Goal: Information Seeking & Learning: Learn about a topic

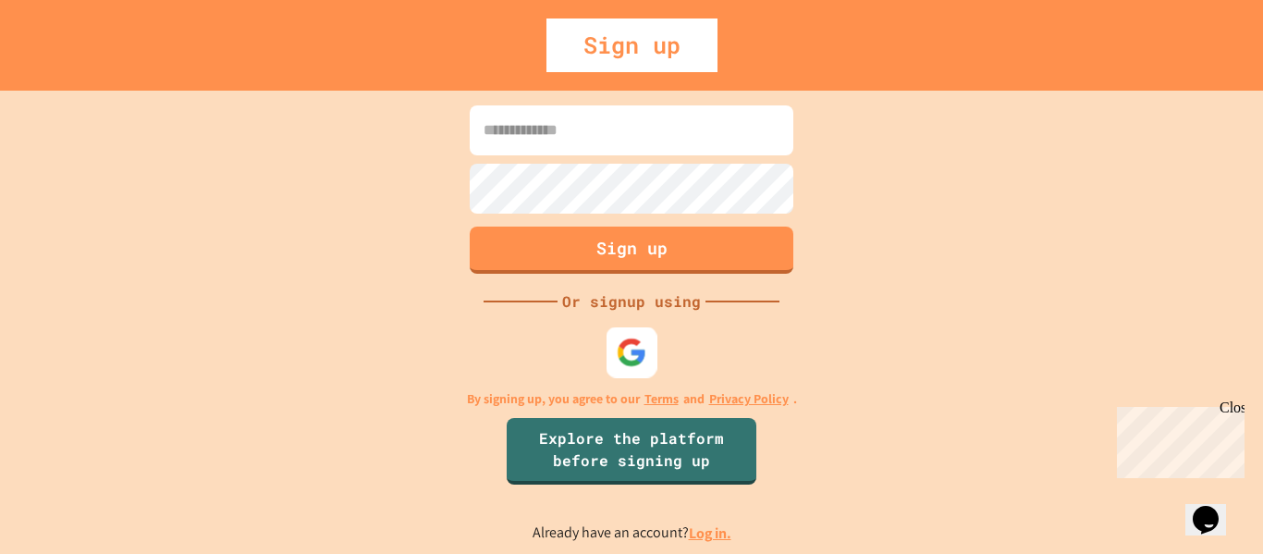
click at [648, 337] on div at bounding box center [631, 351] width 51 height 51
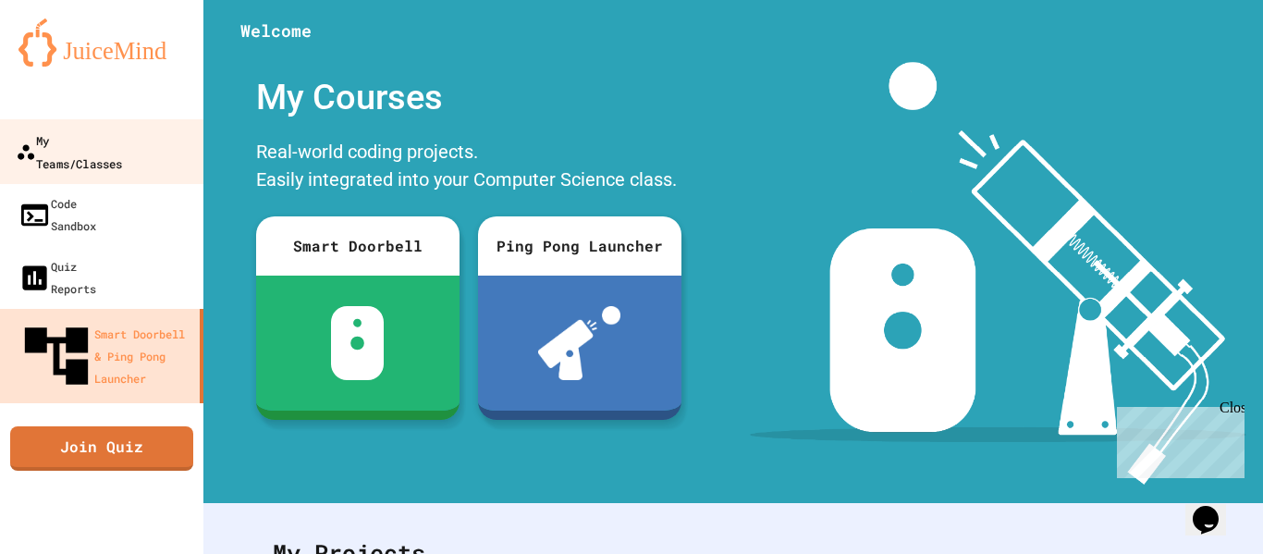
click at [122, 147] on div "My Teams/Classes" at bounding box center [69, 150] width 106 height 45
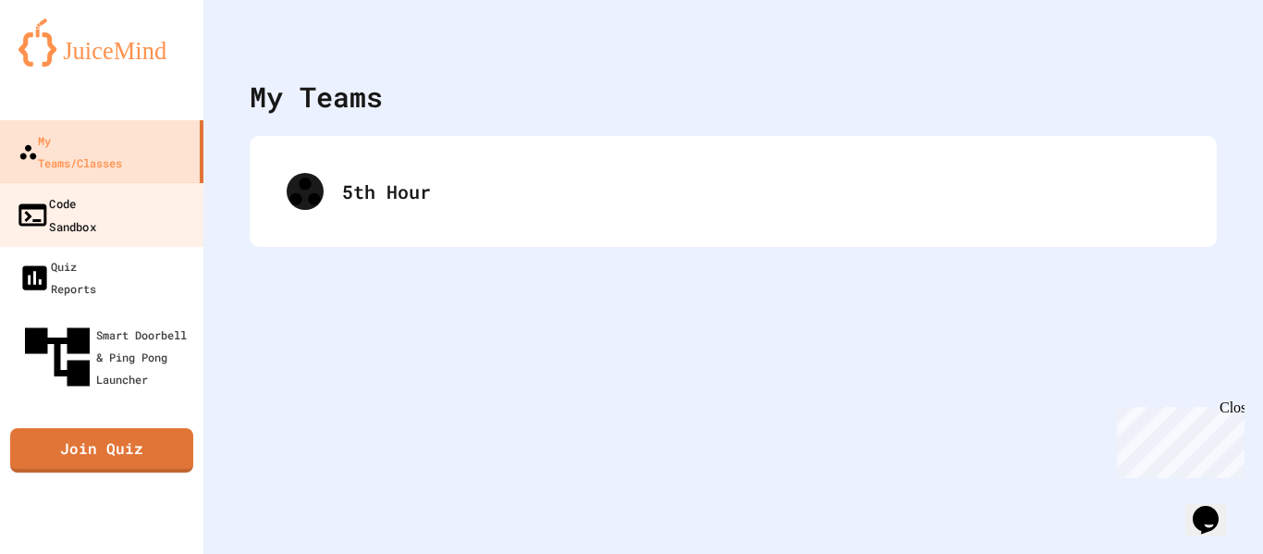
click at [129, 182] on link "Code Sandbox" at bounding box center [102, 214] width 210 height 65
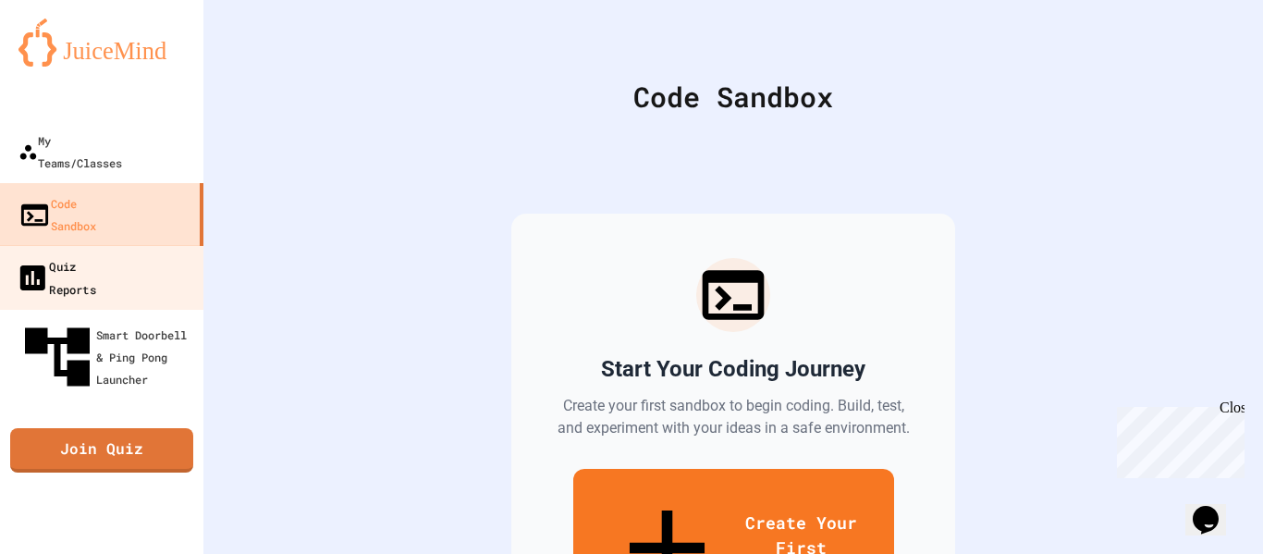
click at [147, 245] on link "Quiz Reports" at bounding box center [102, 277] width 210 height 65
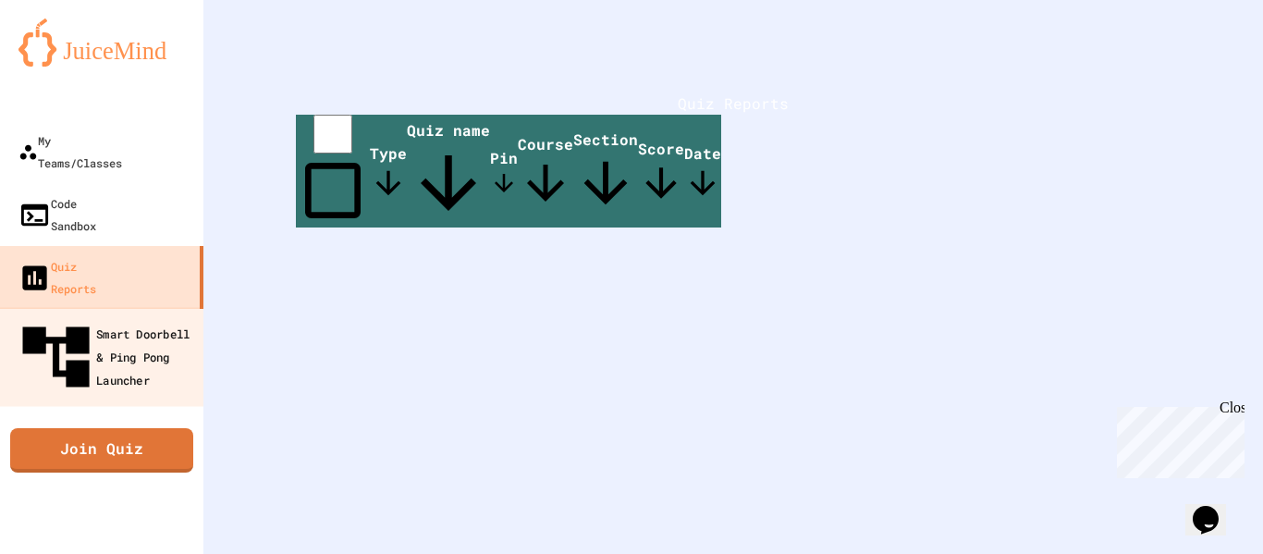
click at [173, 317] on div "Smart Doorbell & Ping Pong Launcher" at bounding box center [107, 357] width 183 height 80
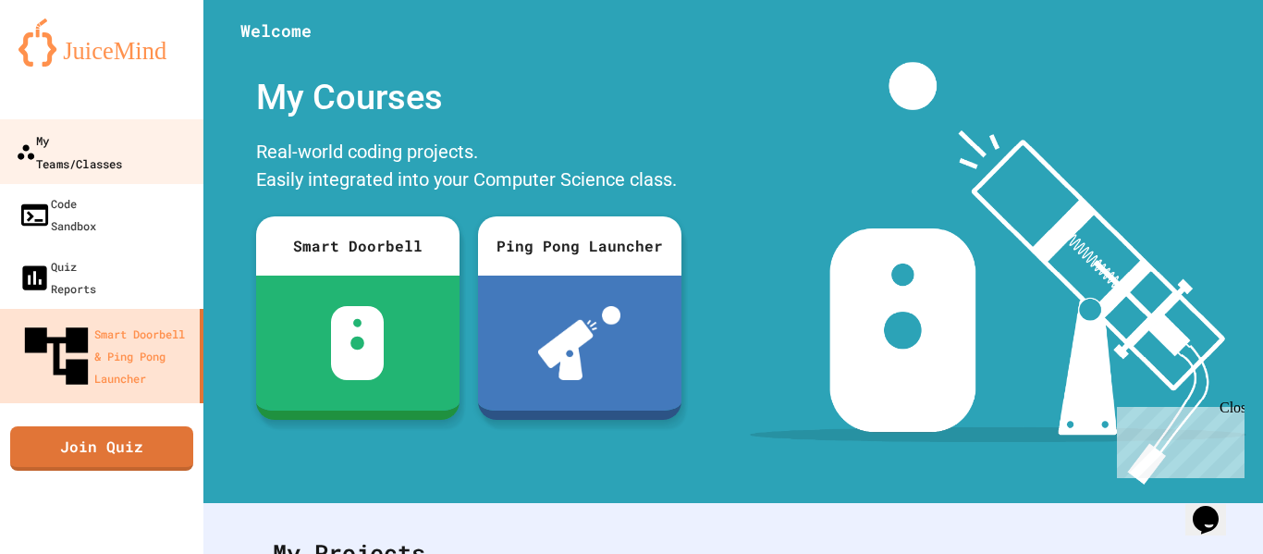
click at [79, 154] on link "My Teams/Classes" at bounding box center [102, 151] width 210 height 65
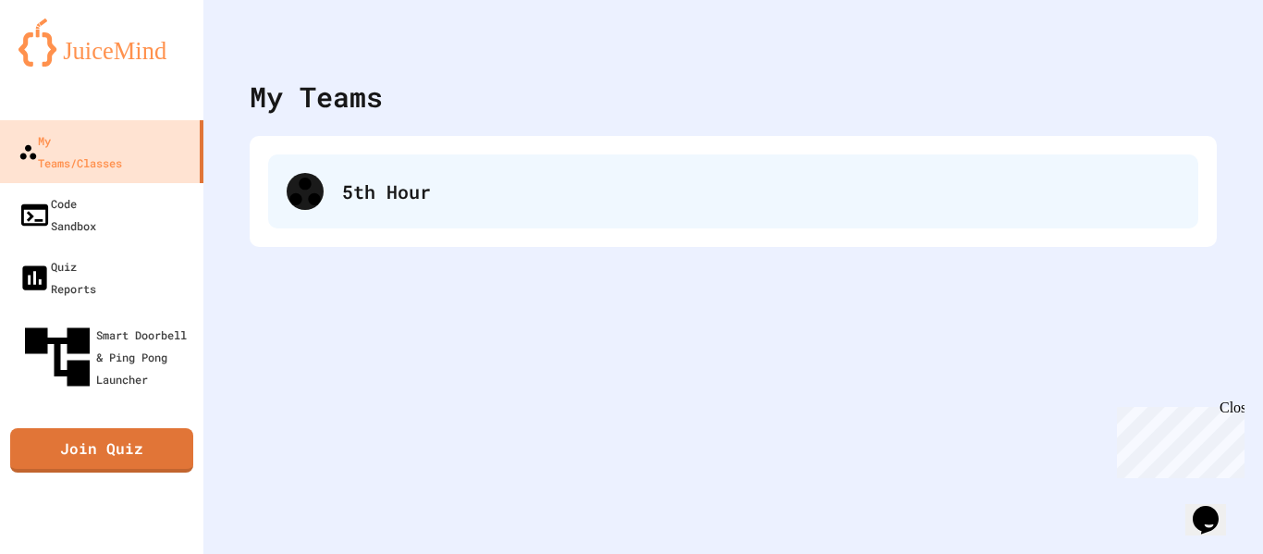
click at [638, 168] on div "5th Hour" at bounding box center [733, 191] width 930 height 74
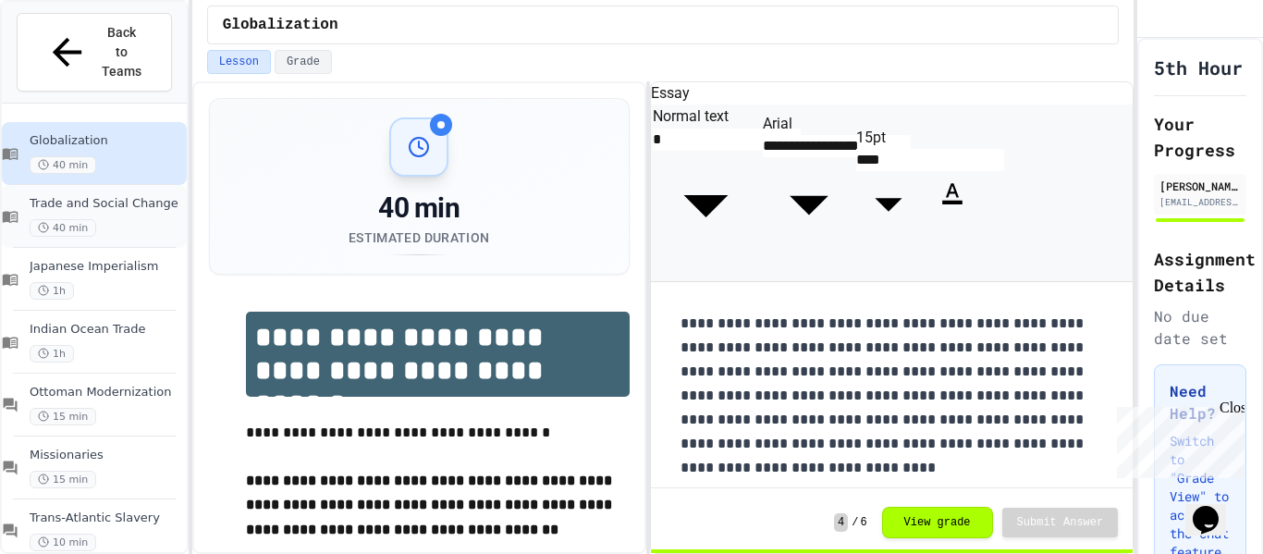
click at [164, 196] on span "Trade and Social Change" at bounding box center [106, 204] width 153 height 16
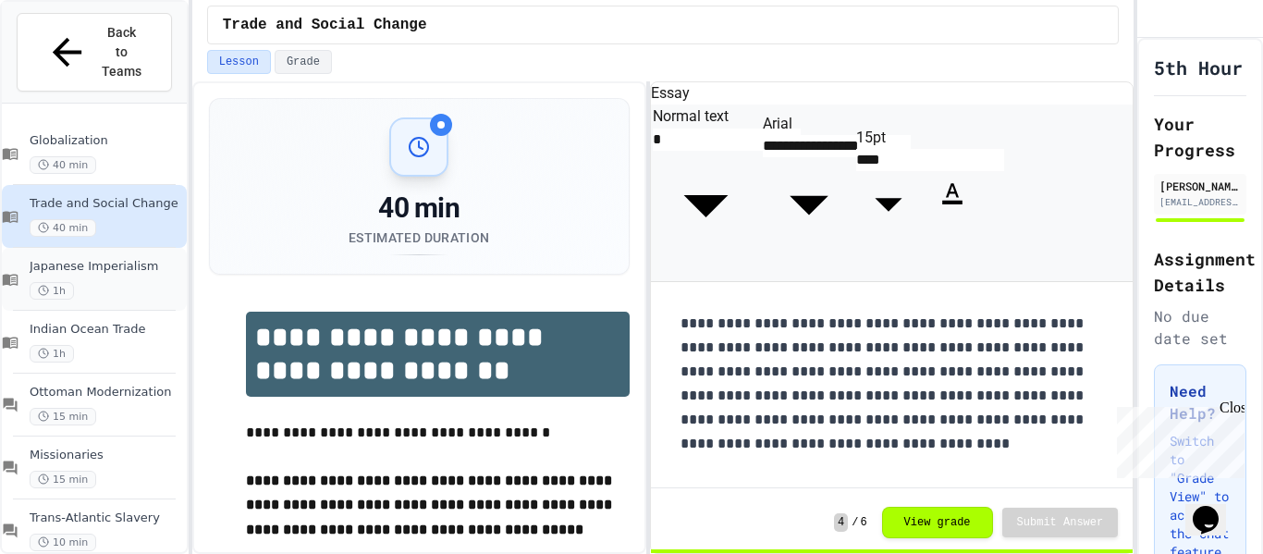
click at [106, 259] on span "Japanese Imperialism" at bounding box center [106, 267] width 153 height 16
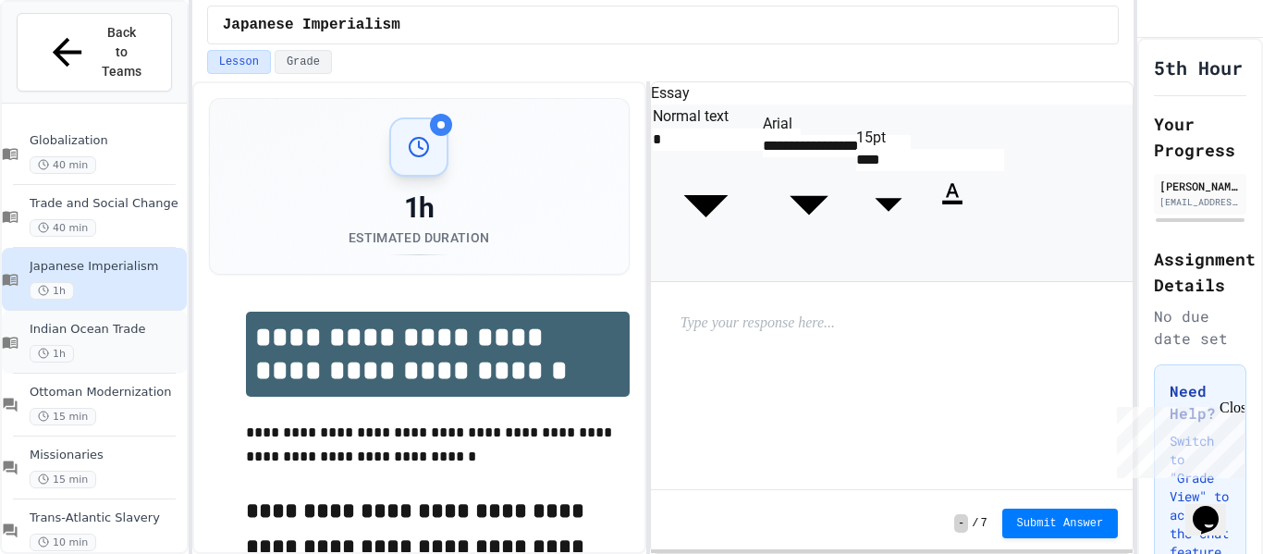
click at [114, 322] on span "Indian Ocean Trade" at bounding box center [106, 330] width 153 height 16
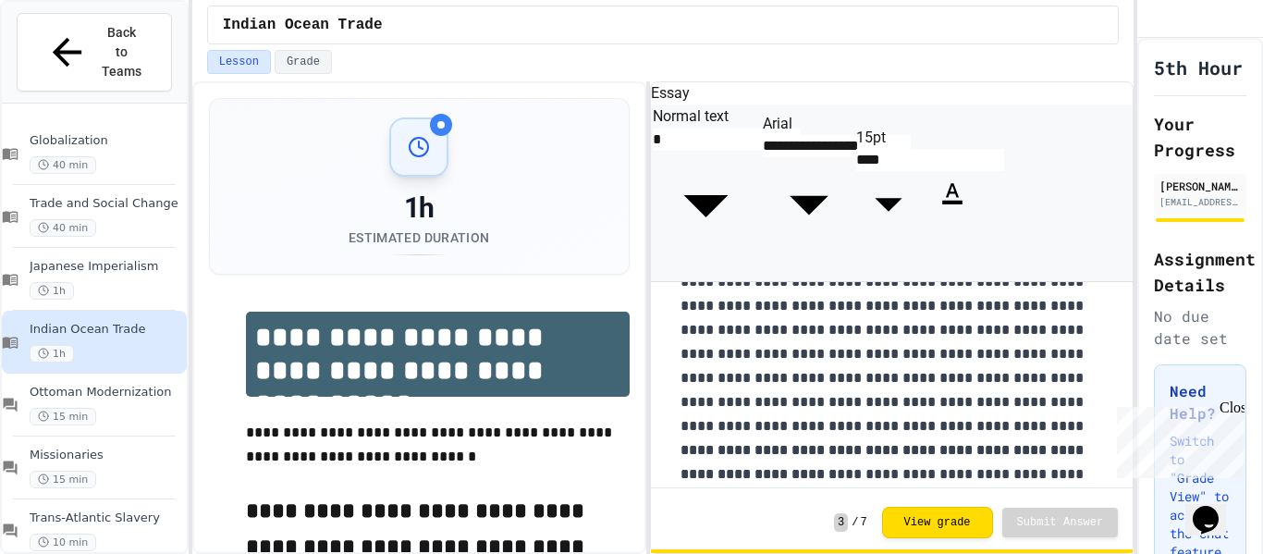
scroll to position [1537, 0]
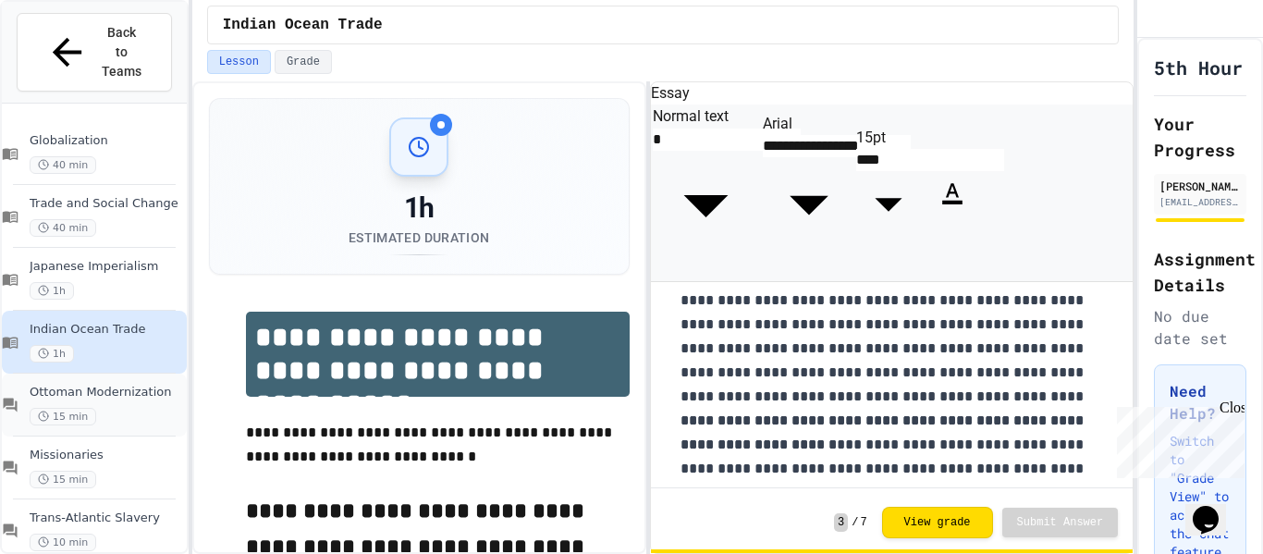
click at [142, 384] on div "Ottoman Modernization 15 min" at bounding box center [106, 404] width 153 height 41
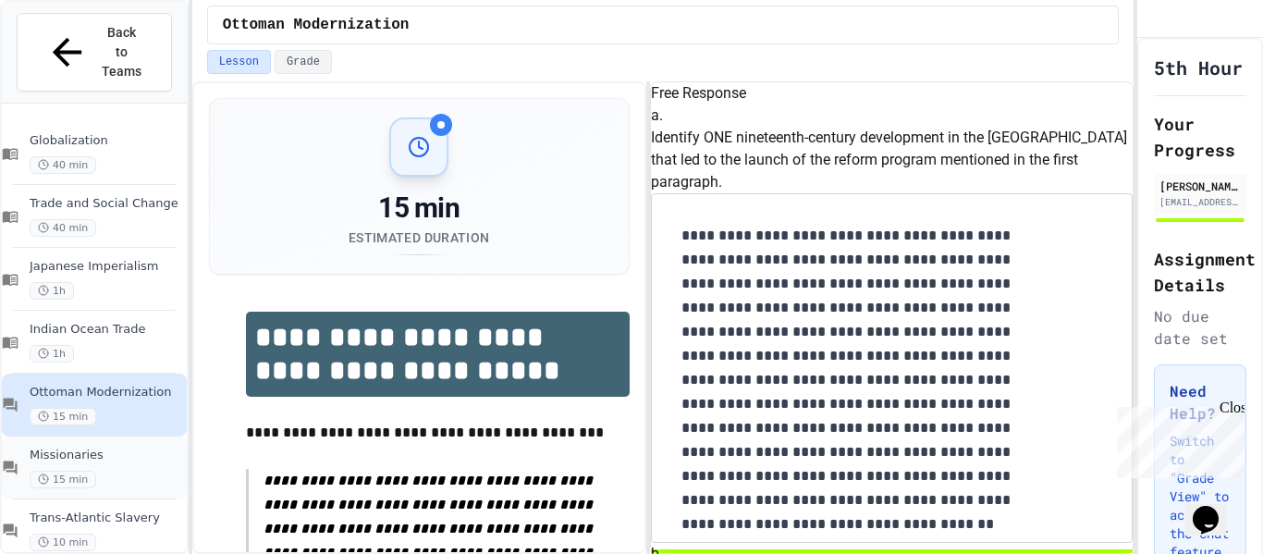
click at [139, 447] on span "Missionaries" at bounding box center [106, 455] width 153 height 16
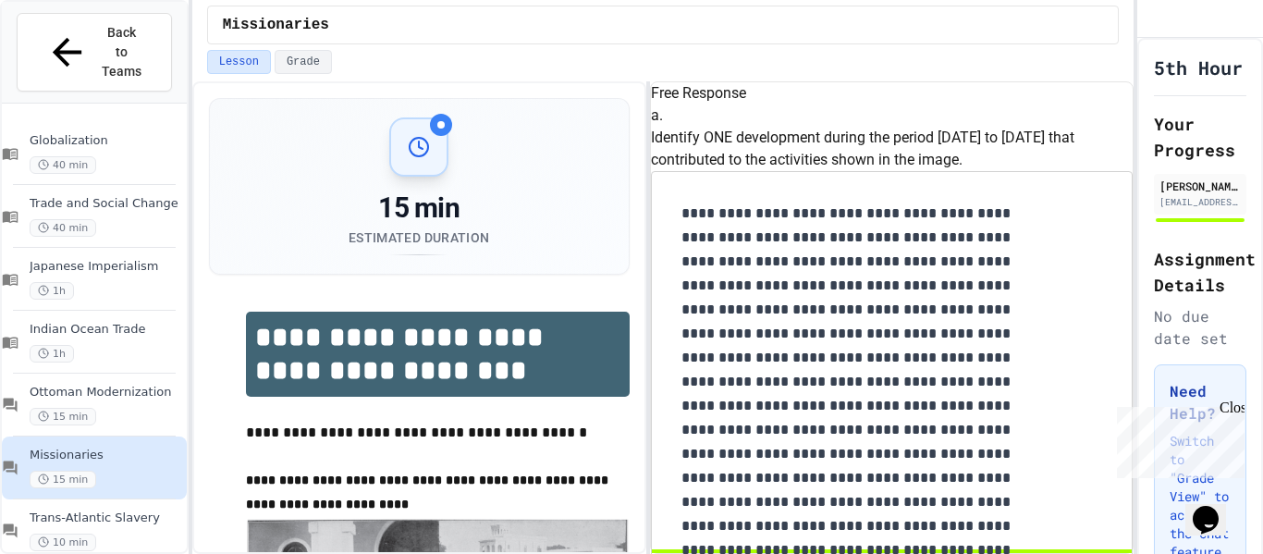
scroll to position [10, 0]
click at [107, 26] on span "Back to Teams" at bounding box center [121, 52] width 43 height 58
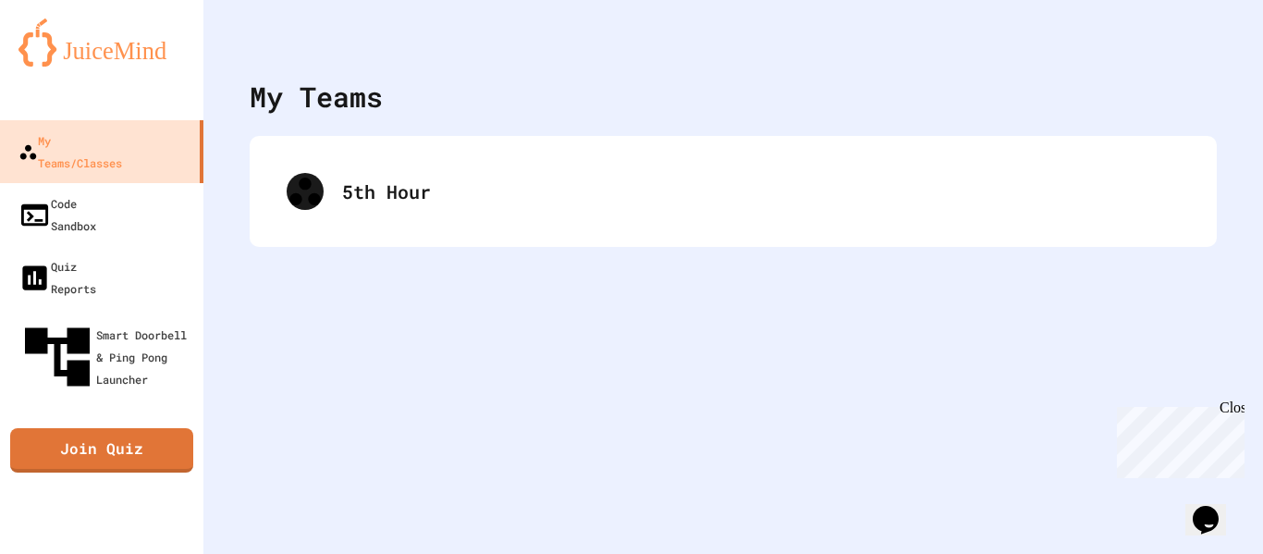
click at [155, 48] on img at bounding box center [101, 42] width 166 height 48
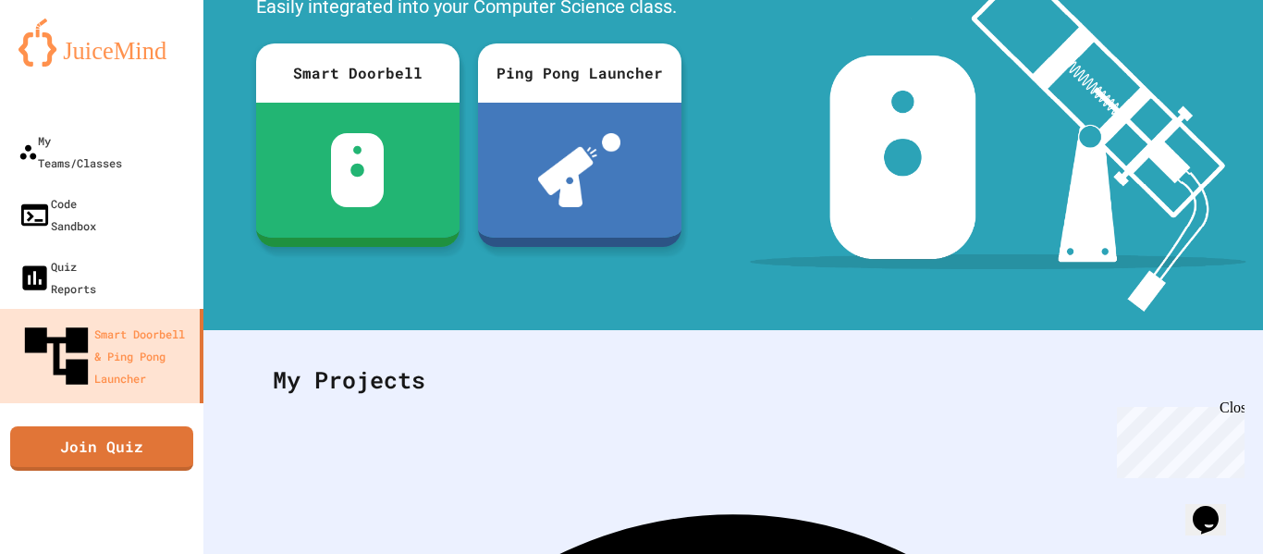
scroll to position [360, 0]
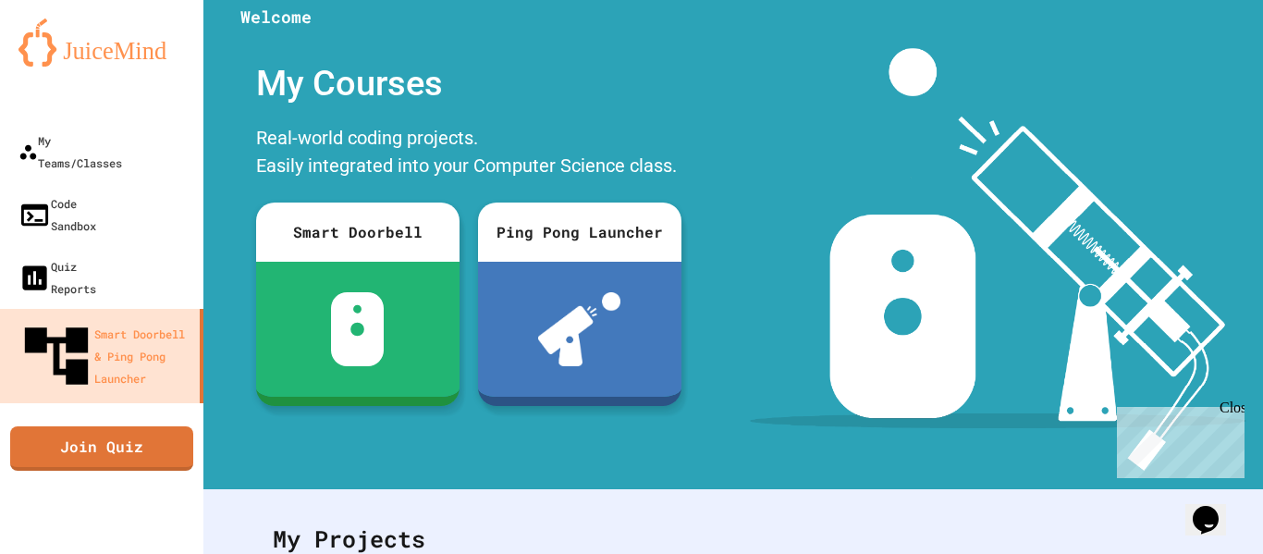
scroll to position [0, 0]
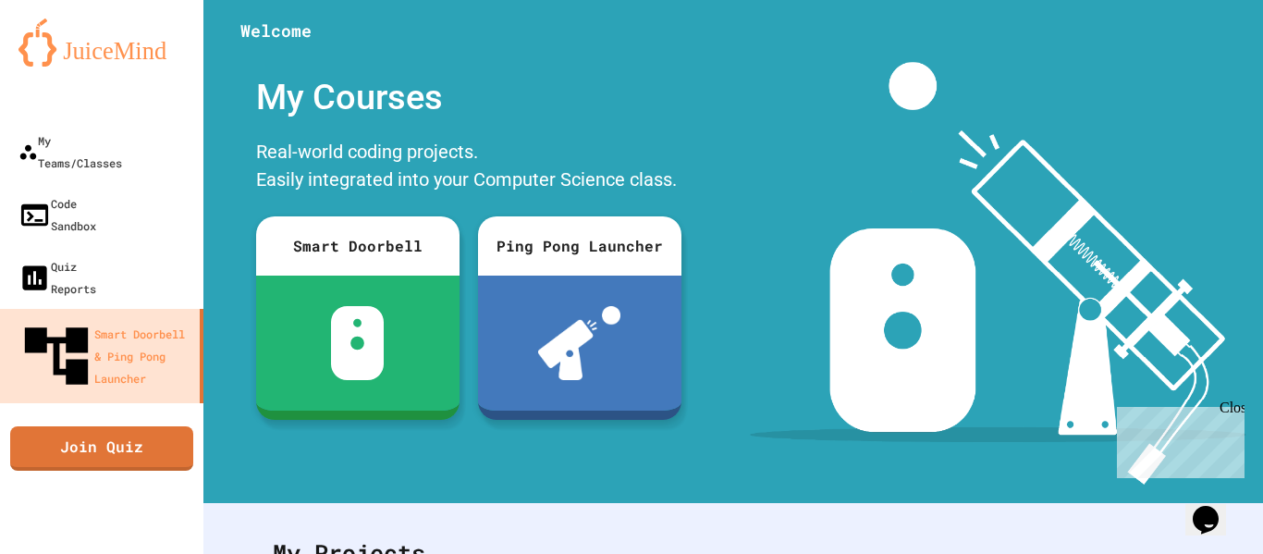
click at [1220, 505] on icon "Opens Chat This icon Opens the chat window." at bounding box center [1205, 520] width 30 height 30
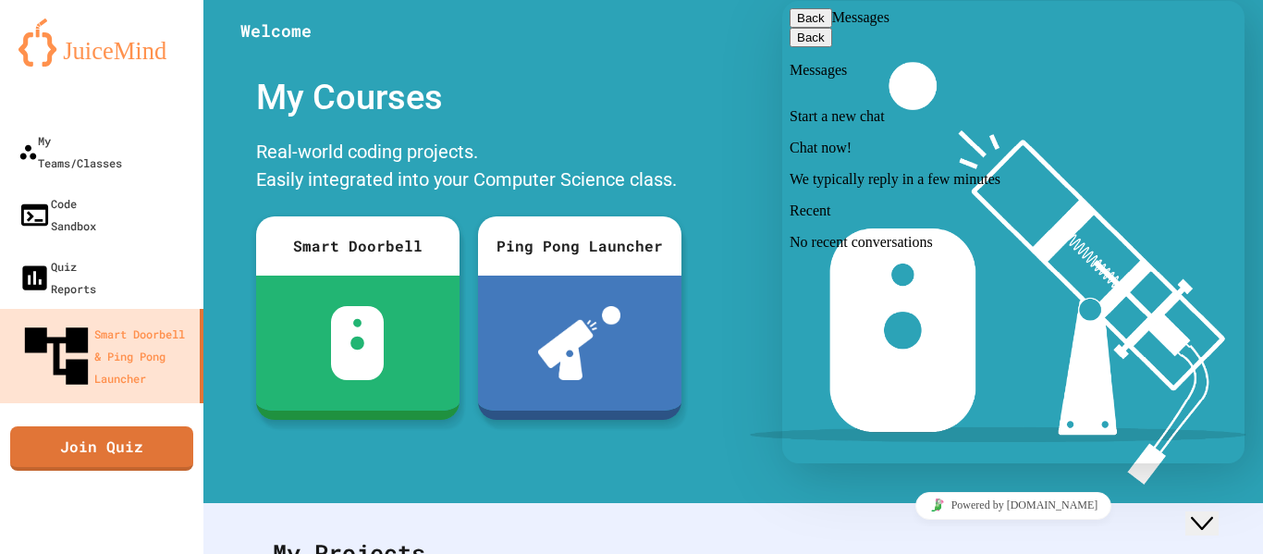
click at [1218, 519] on button "Close Chat This icon closes the chat window." at bounding box center [1201, 523] width 33 height 24
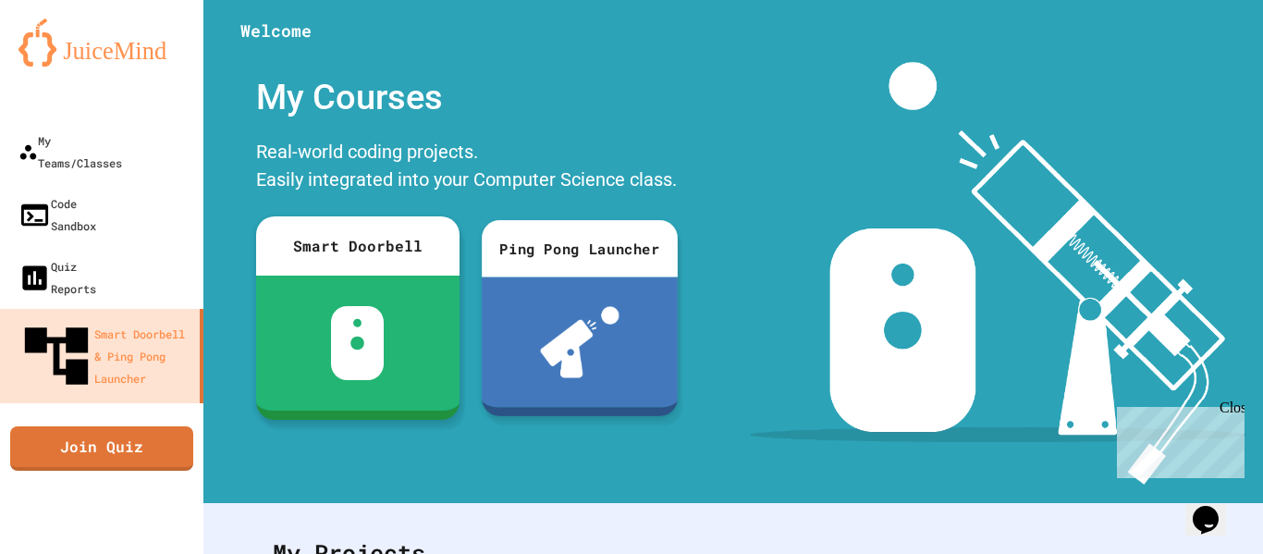
scroll to position [360, 0]
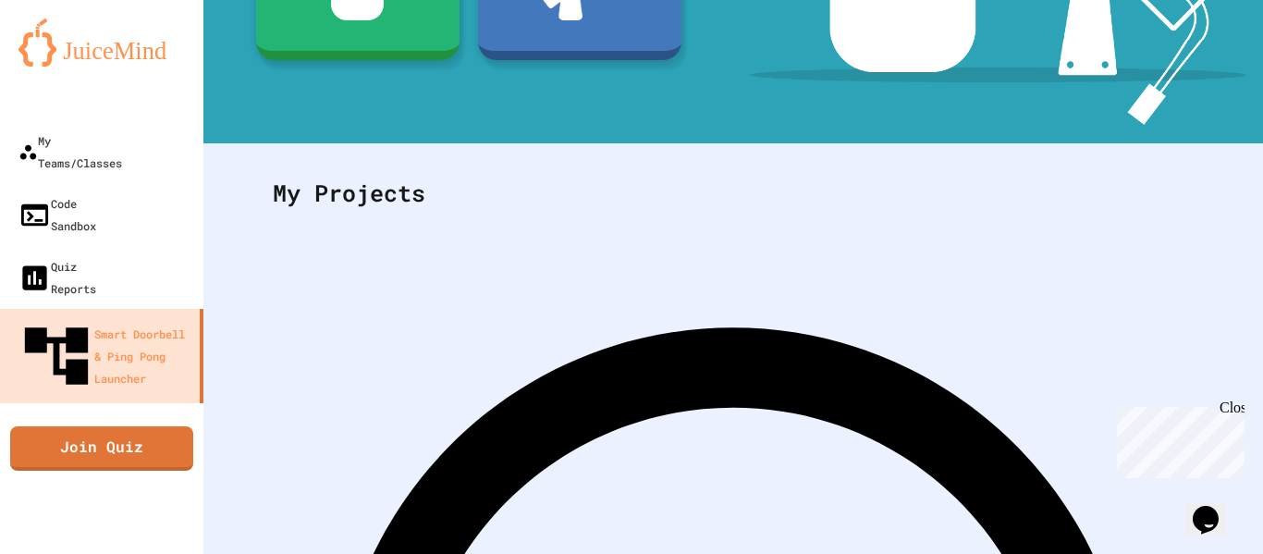
click at [168, 55] on img at bounding box center [101, 42] width 166 height 48
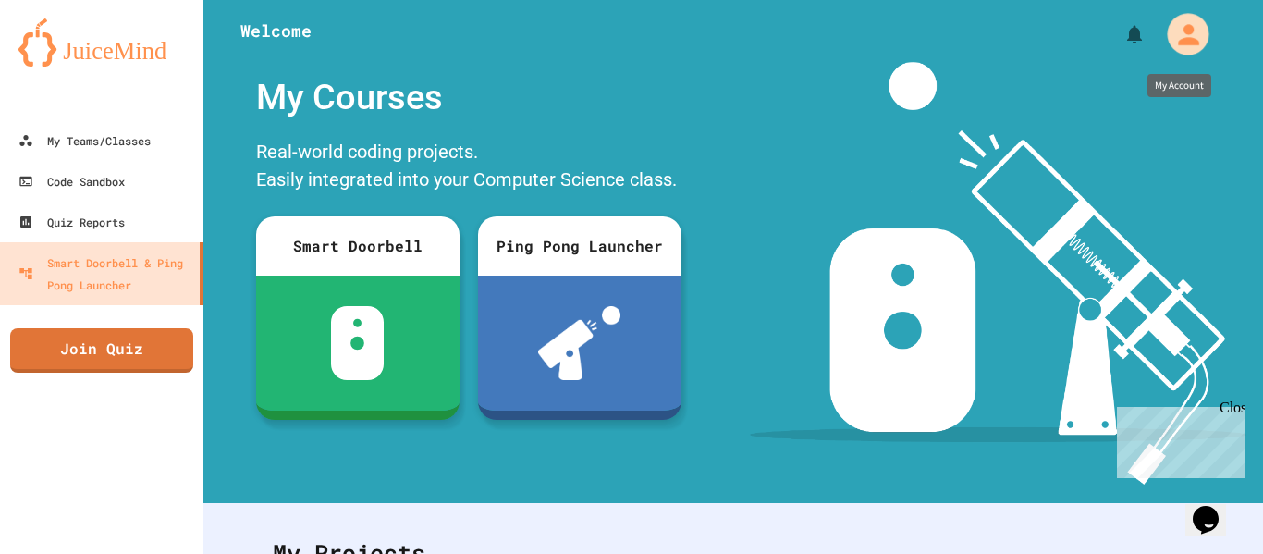
click at [1190, 31] on icon "My Account" at bounding box center [1188, 34] width 21 height 21
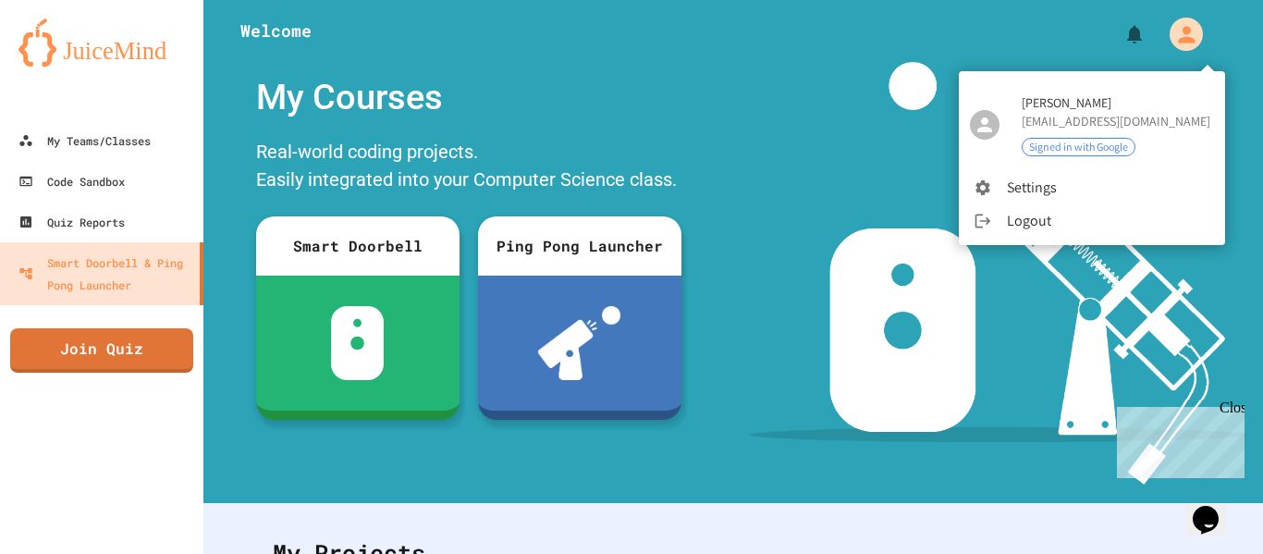
click at [1051, 230] on li "Logout" at bounding box center [1091, 220] width 266 height 33
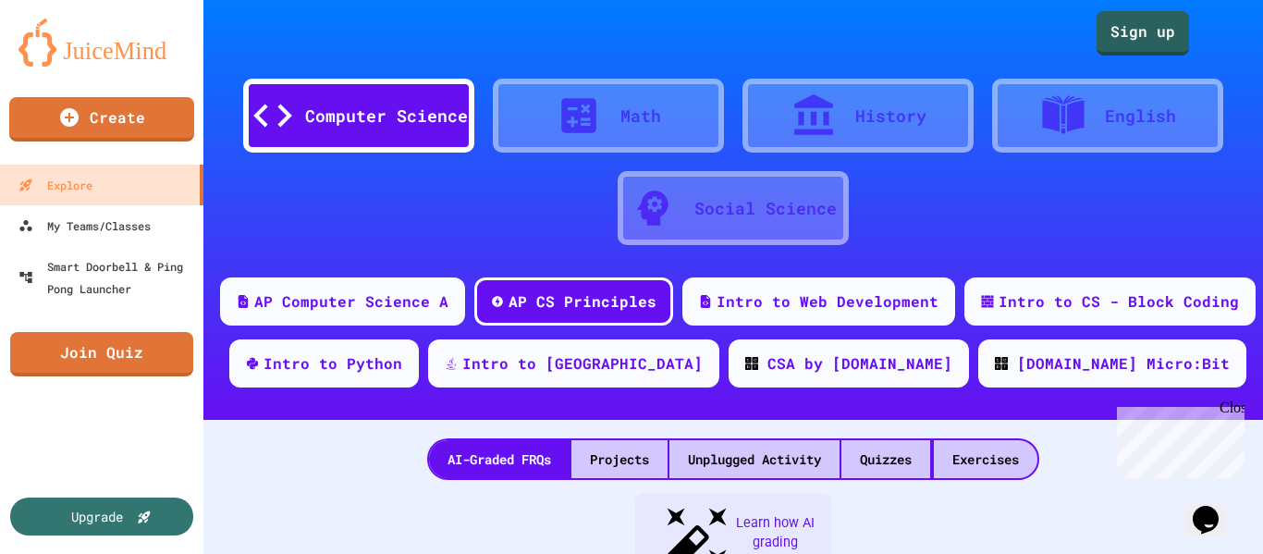
click at [604, 125] on div at bounding box center [587, 115] width 65 height 46
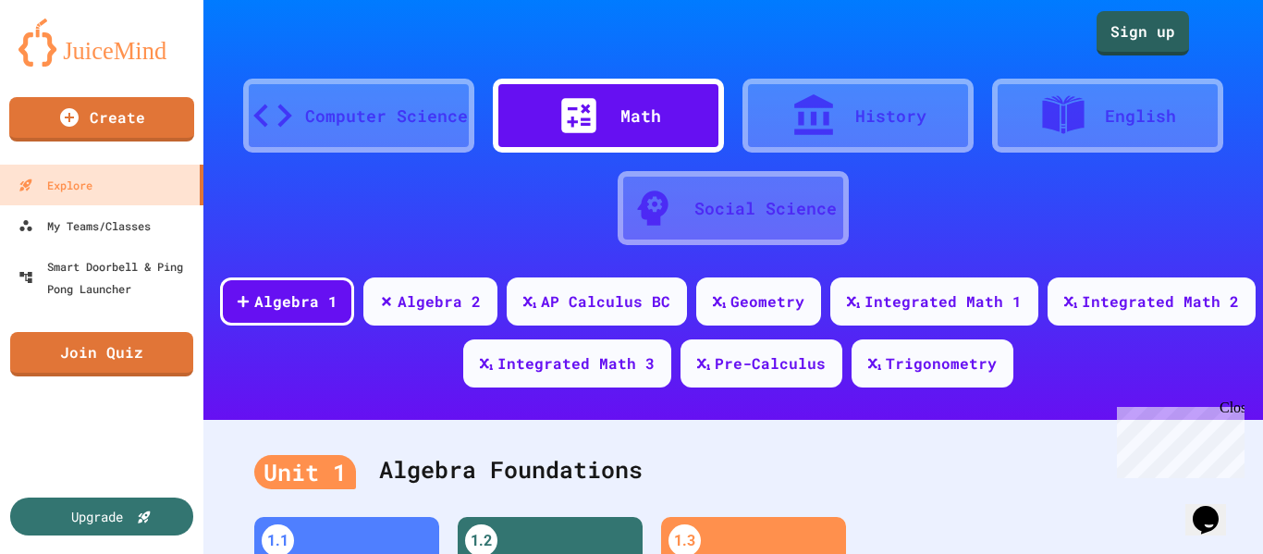
click at [921, 125] on div "History" at bounding box center [890, 116] width 71 height 25
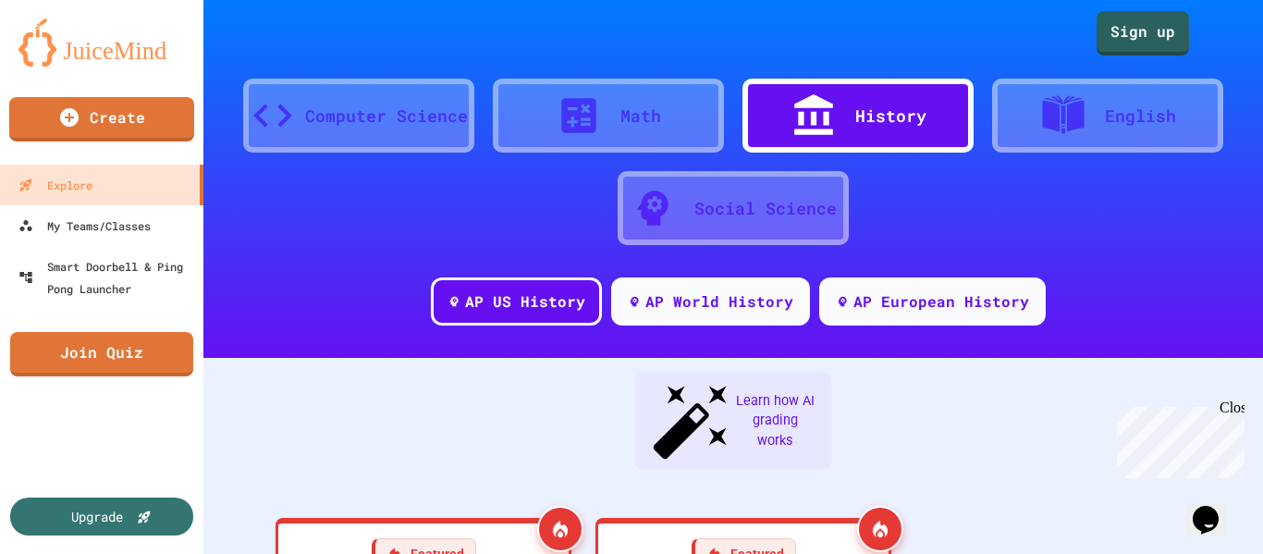
click at [1052, 127] on icon at bounding box center [1063, 114] width 42 height 38
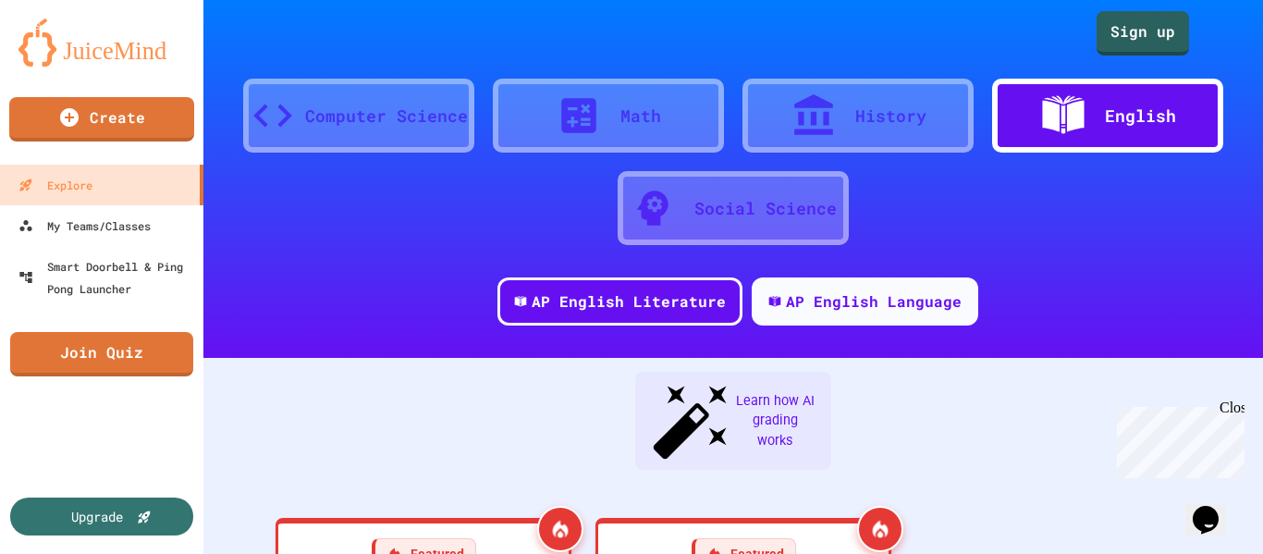
click at [733, 204] on div "Social Science" at bounding box center [765, 208] width 142 height 25
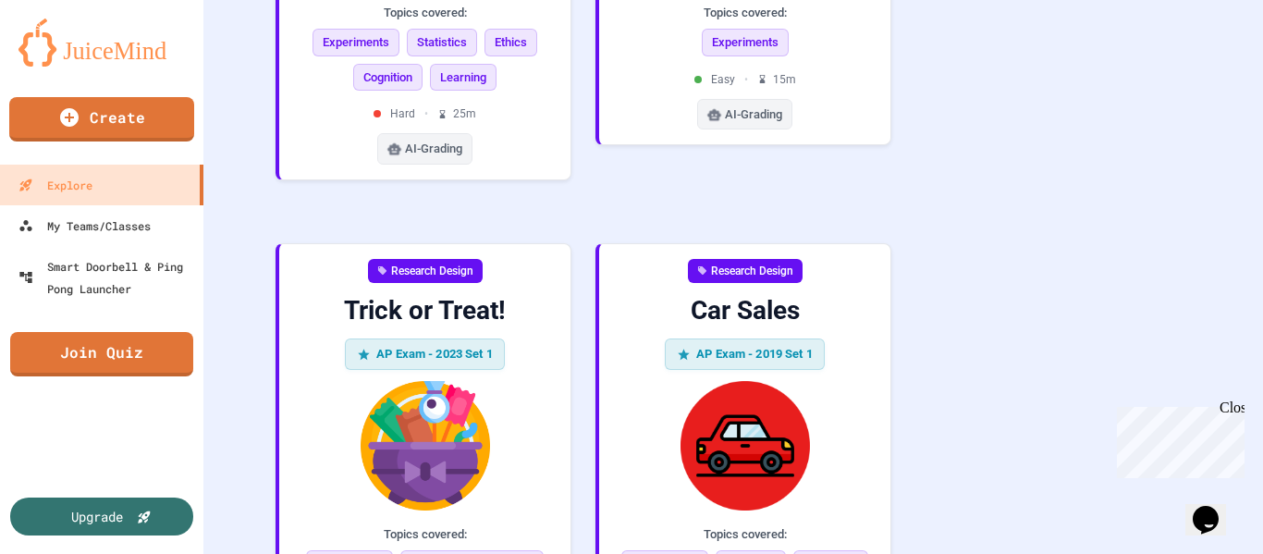
scroll to position [2853, 0]
